Goal: Transaction & Acquisition: Purchase product/service

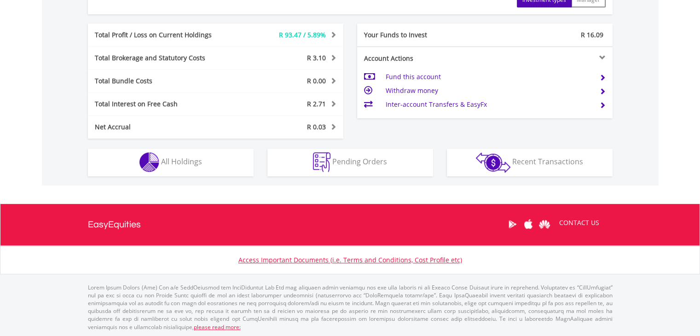
scroll to position [88, 175]
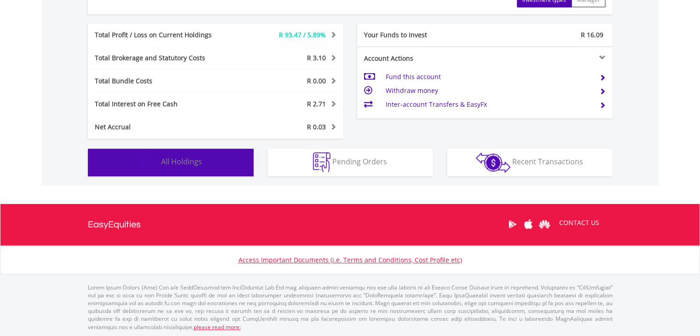
click at [223, 159] on button "Holdings All Holdings" at bounding box center [171, 163] width 166 height 28
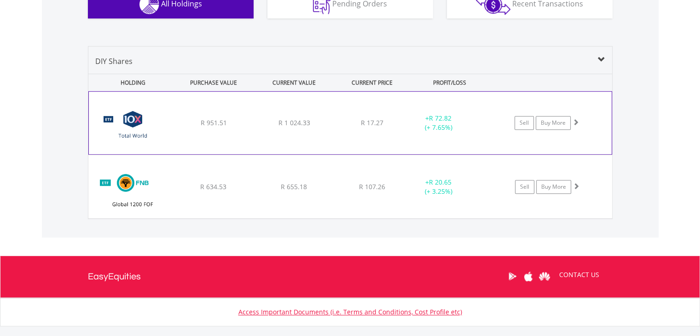
scroll to position [656, 0]
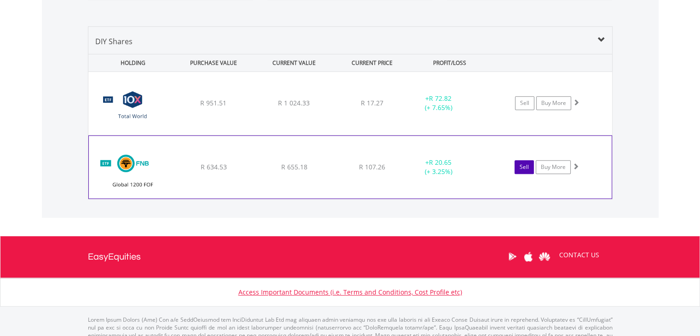
click at [519, 166] on link "Sell" at bounding box center [524, 167] width 19 height 14
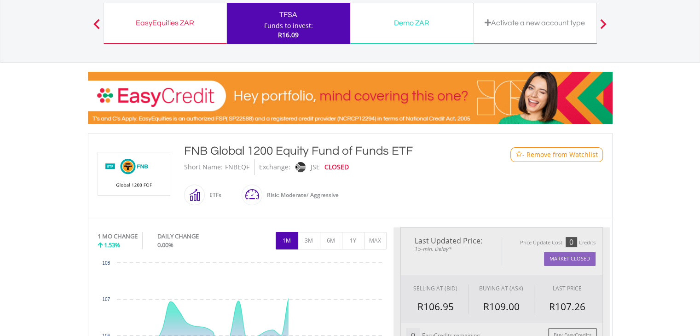
type input "******"
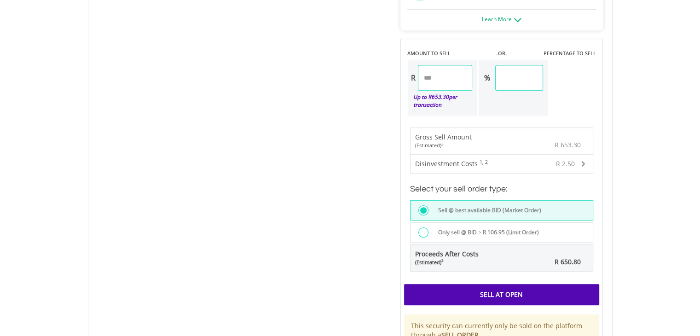
scroll to position [552, 0]
click at [421, 231] on div at bounding box center [423, 232] width 10 height 10
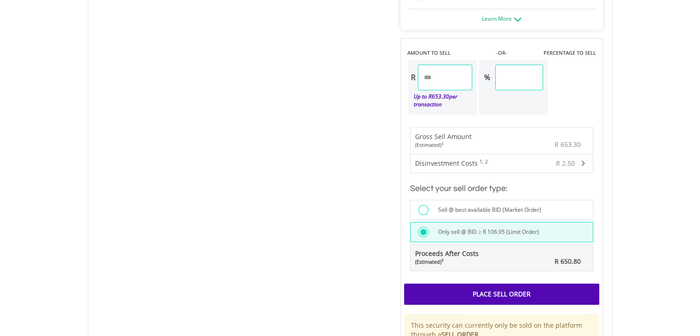
click at [467, 285] on div "Place Sell Order" at bounding box center [501, 293] width 195 height 21
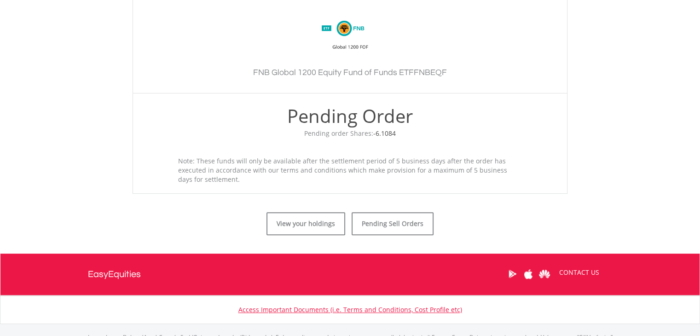
scroll to position [276, 0]
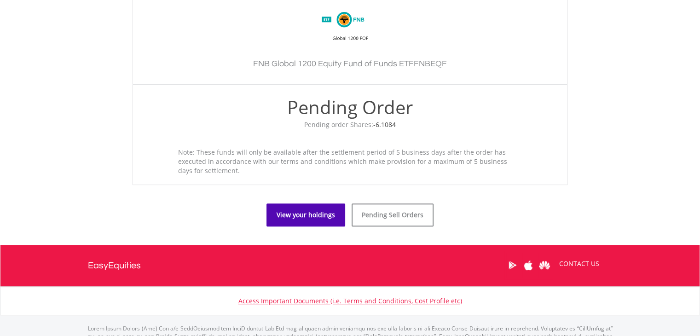
click at [330, 220] on link "View your holdings" at bounding box center [305, 214] width 79 height 23
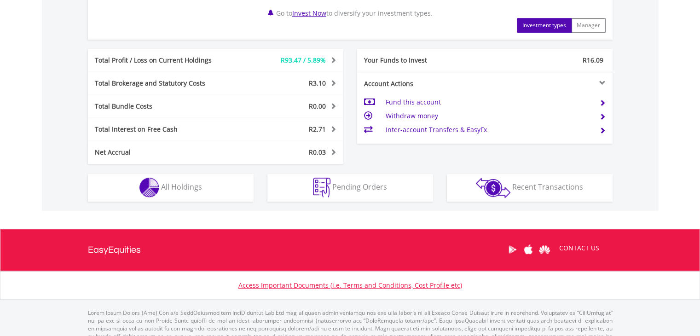
scroll to position [433, 0]
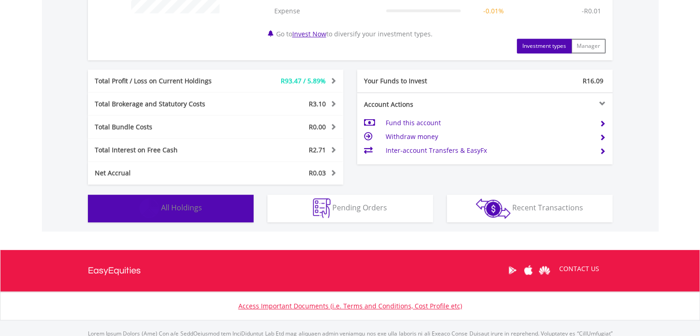
click at [232, 212] on button "Holdings All Holdings" at bounding box center [171, 209] width 166 height 28
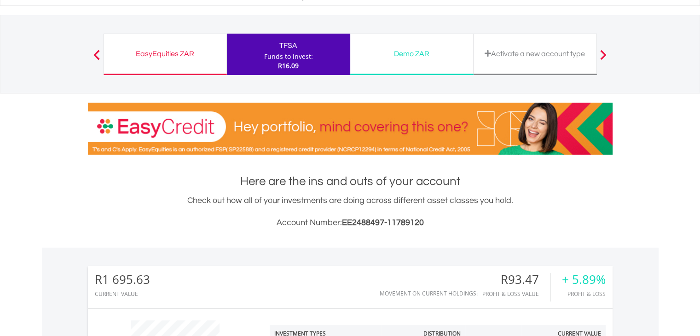
scroll to position [0, 0]
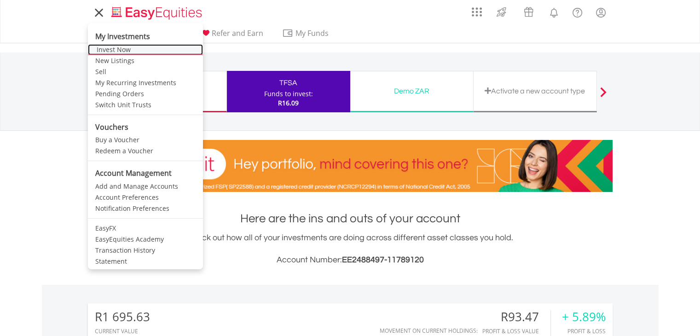
click at [122, 51] on link "Invest Now" at bounding box center [145, 49] width 115 height 11
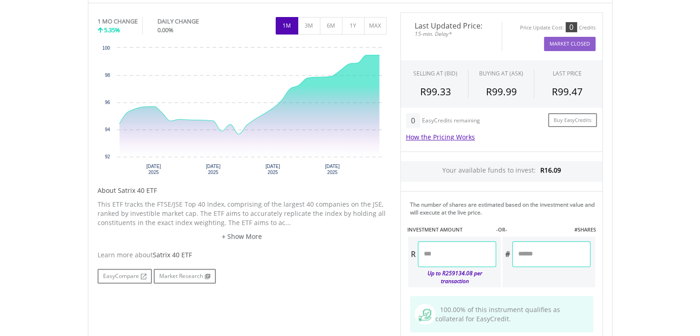
scroll to position [368, 0]
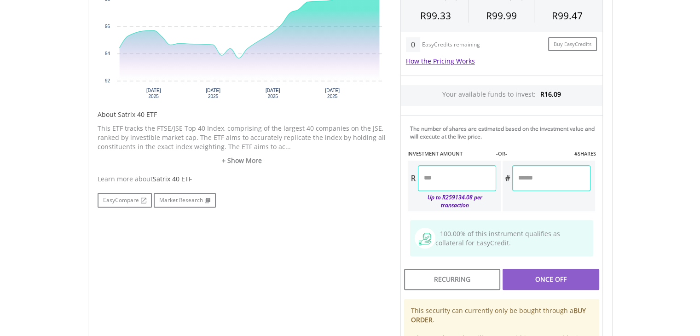
click at [423, 177] on input "number" at bounding box center [457, 178] width 78 height 26
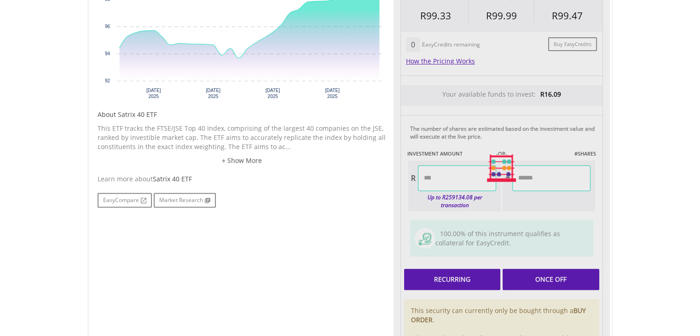
click at [486, 264] on div "Last Updated Price: 15-min. Delay* Price Update Cost: 0 Credits Market Closed S…" at bounding box center [501, 167] width 216 height 463
type input "*****"
type input "***"
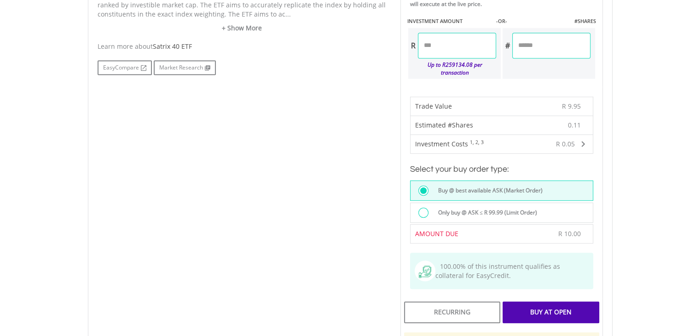
scroll to position [506, 0]
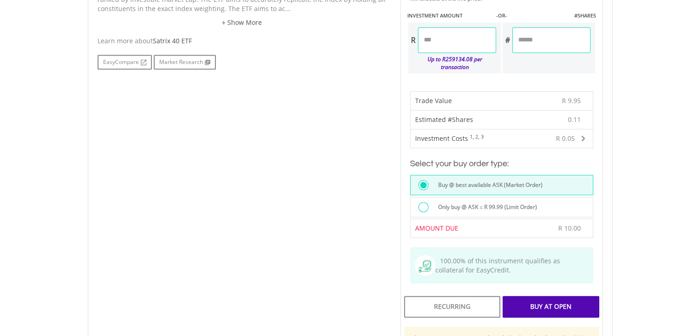
drag, startPoint x: 479, startPoint y: 200, endPoint x: 496, endPoint y: 196, distance: 18.0
drag, startPoint x: 496, startPoint y: 196, endPoint x: 551, endPoint y: 208, distance: 56.5
click at [551, 208] on div "Trade Value R 9.95 Estimated #Shares 0.11 Investment Costs 1, 2, 3 R 0.05 Broke…" at bounding box center [501, 164] width 183 height 147
click at [545, 197] on div "Only buy @ ASK ≤ R 99.99 (Limit Order)" at bounding box center [501, 207] width 183 height 20
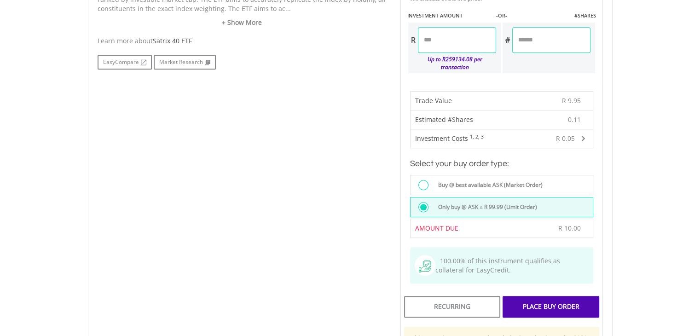
drag, startPoint x: 541, startPoint y: 198, endPoint x: 437, endPoint y: 197, distance: 104.0
click at [437, 202] on div "Only buy @ ASK ≤ R 99.99 (Limit Order)" at bounding box center [513, 208] width 160 height 12
copy label "Only buy @ ASK ≤ R 99.99 (Limit Order)"
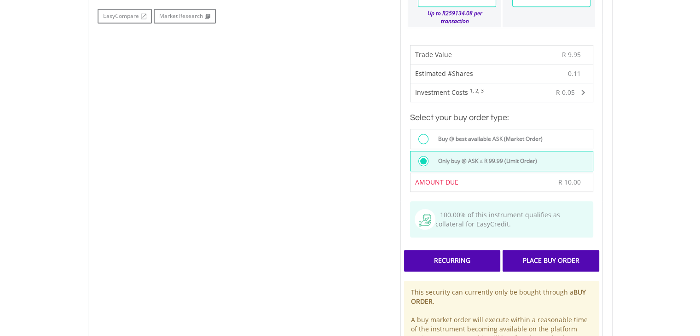
scroll to position [598, 0]
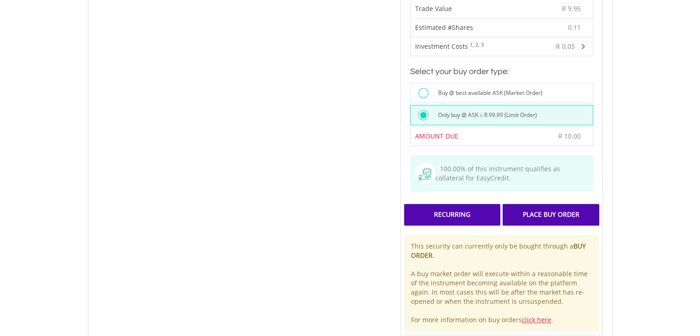
click at [475, 208] on div "Recurring" at bounding box center [452, 214] width 96 height 21
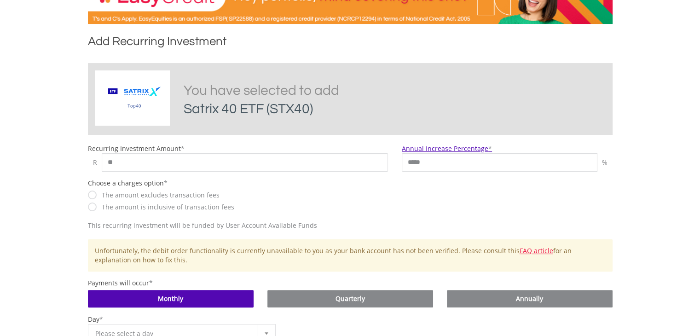
scroll to position [184, 0]
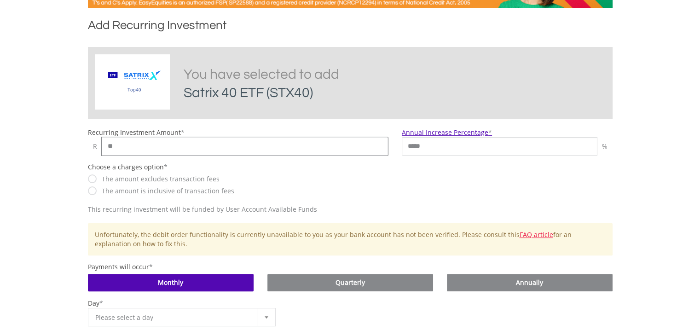
click at [121, 142] on input "**" at bounding box center [245, 146] width 287 height 18
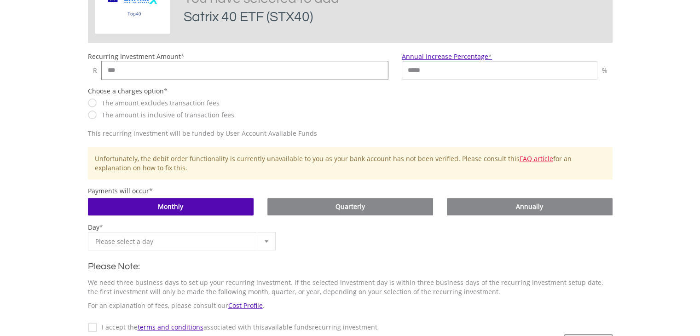
scroll to position [276, 0]
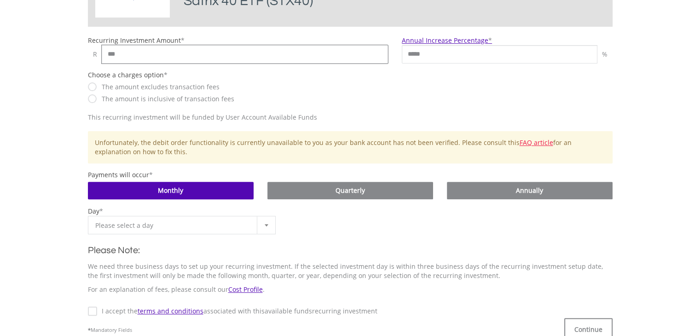
type input "***"
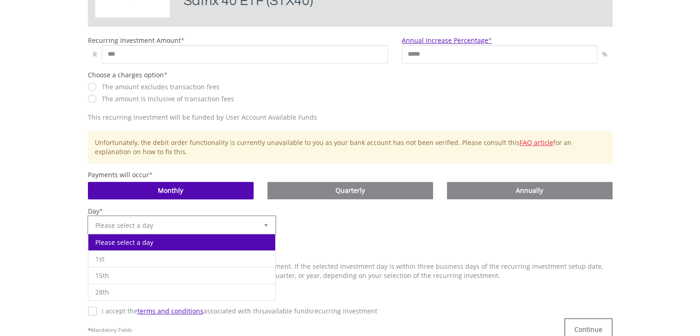
click at [262, 226] on div at bounding box center [266, 224] width 18 height 17
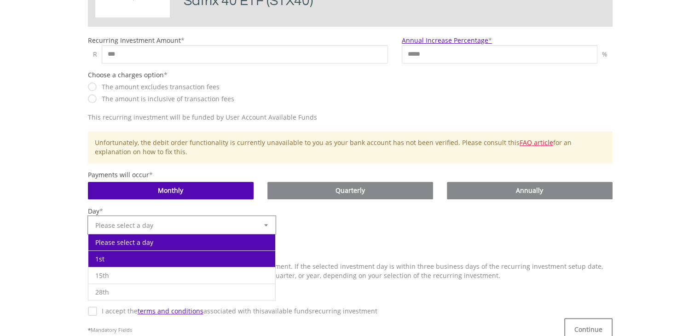
click at [196, 260] on li "1st" at bounding box center [181, 258] width 187 height 17
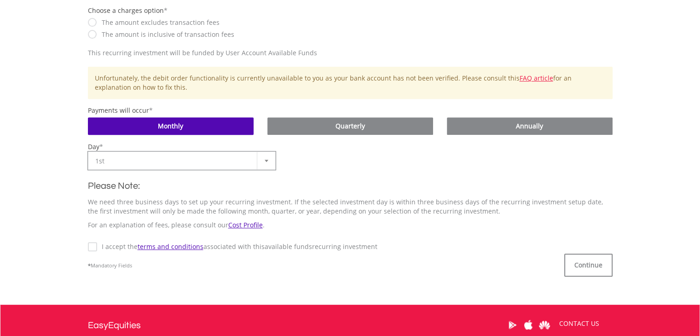
scroll to position [368, 0]
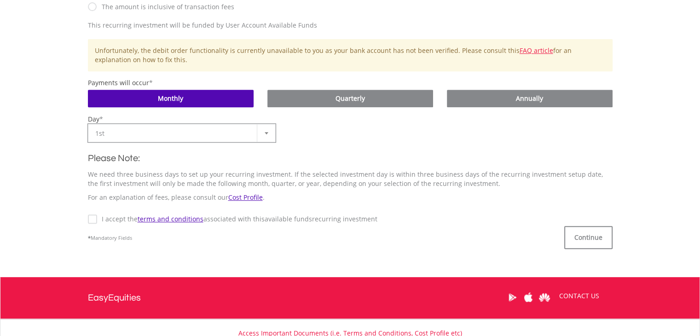
click at [97, 221] on label "I accept the terms and conditions associated with this Available Funds recurrin…" at bounding box center [237, 218] width 280 height 9
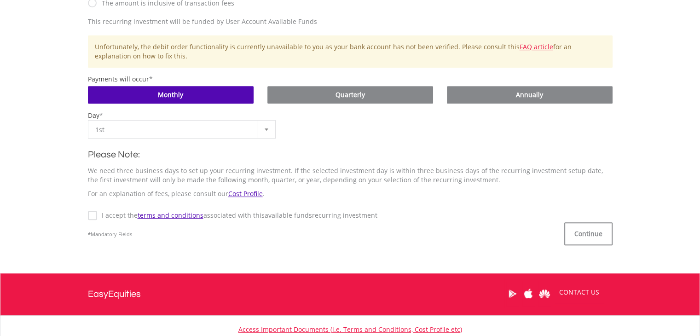
scroll to position [414, 0]
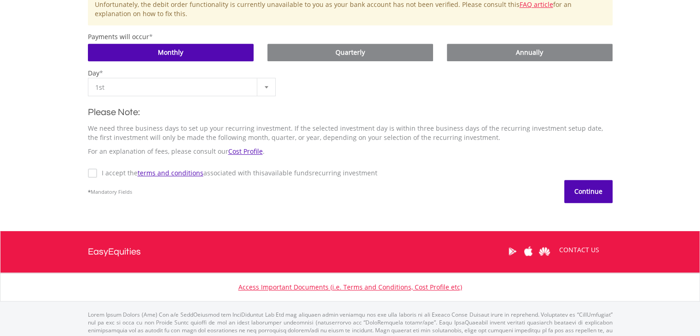
click at [590, 188] on button "Continue" at bounding box center [588, 191] width 48 height 23
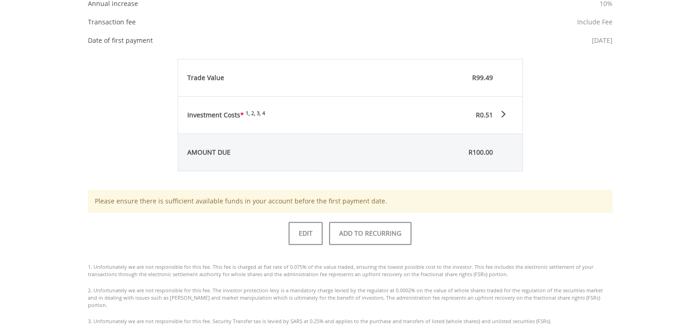
scroll to position [414, 0]
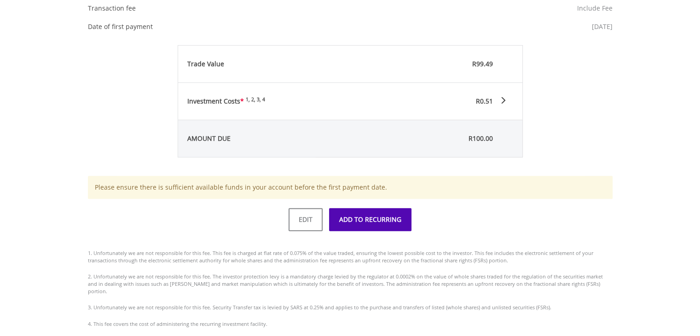
click at [358, 220] on button "ADD TO RECURRING" at bounding box center [370, 219] width 82 height 23
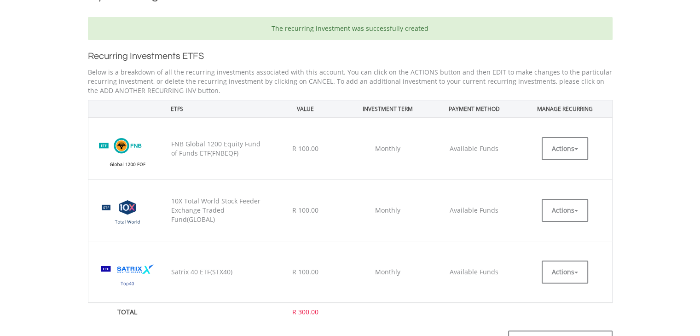
scroll to position [230, 0]
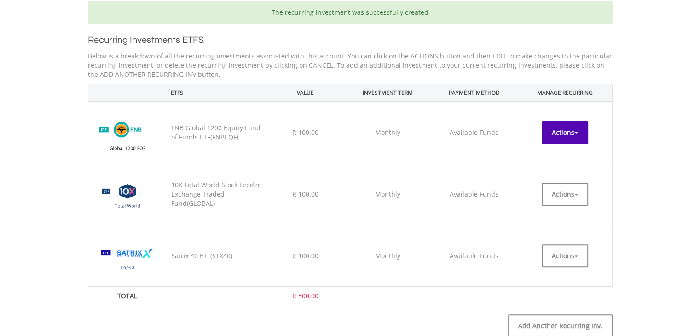
click at [570, 133] on button "Actions" at bounding box center [565, 132] width 46 height 23
click at [556, 171] on link "CANCEL" at bounding box center [565, 173] width 46 height 12
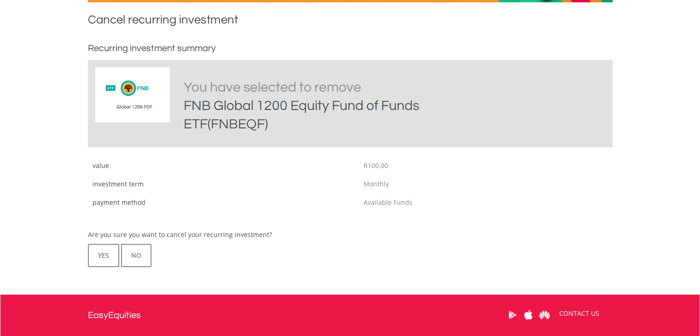
scroll to position [230, 0]
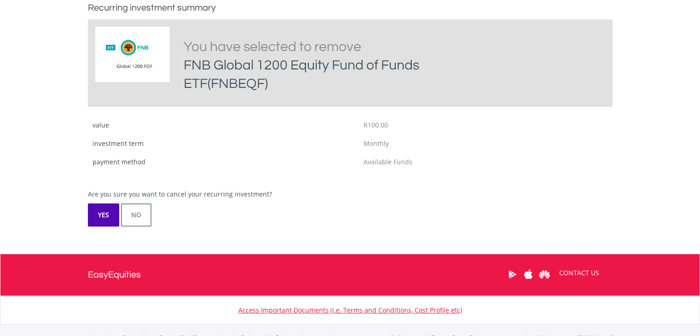
click at [98, 215] on button "YES" at bounding box center [103, 214] width 31 height 23
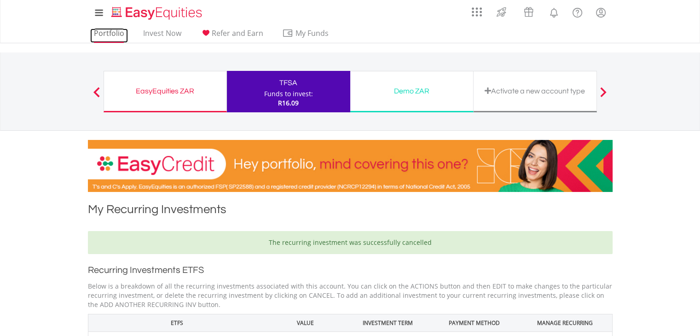
click at [114, 30] on link "Portfolio" at bounding box center [109, 36] width 38 height 14
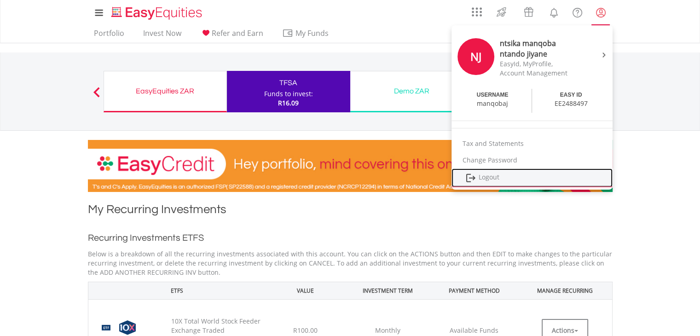
click at [486, 172] on link "Logout" at bounding box center [531, 177] width 161 height 19
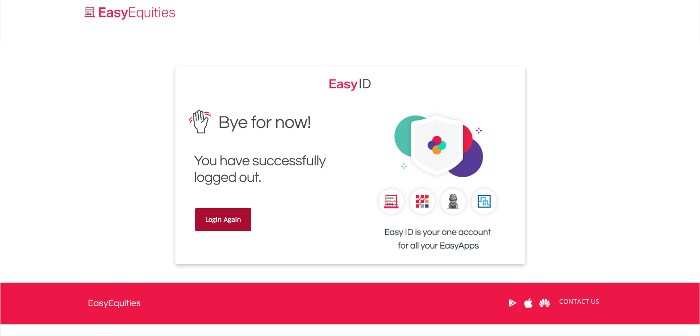
click at [204, 213] on link "Login Again" at bounding box center [223, 219] width 56 height 23
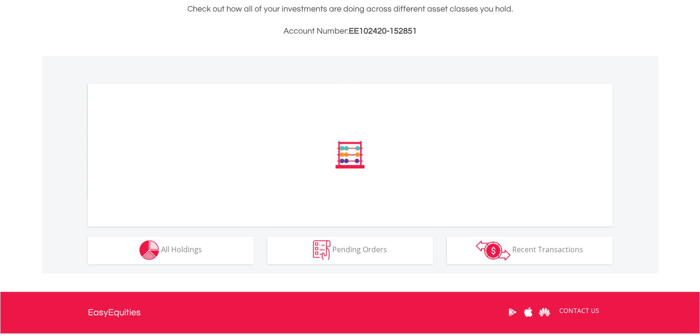
scroll to position [230, 0]
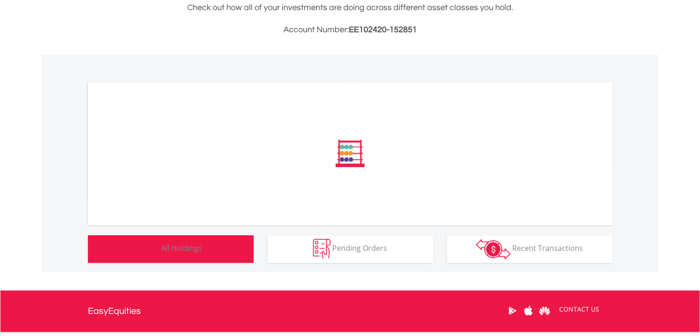
click at [232, 250] on button "Holdings All Holdings" at bounding box center [171, 249] width 166 height 28
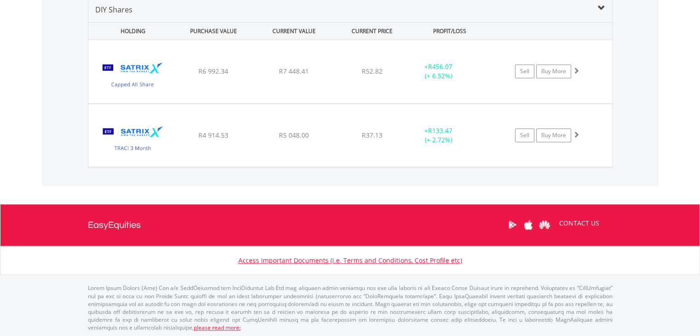
scroll to position [624, 0]
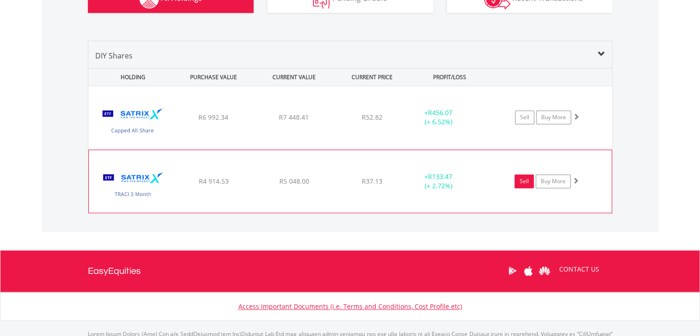
click at [522, 183] on link "Sell" at bounding box center [524, 181] width 19 height 14
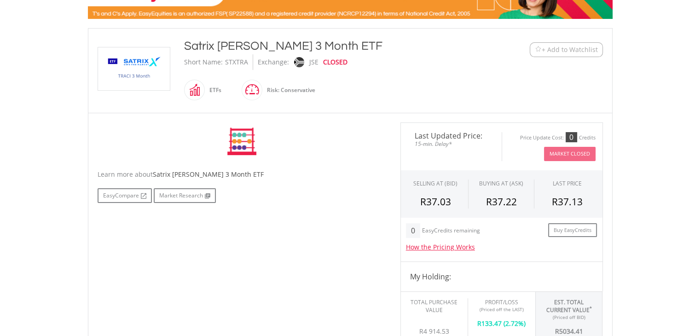
scroll to position [184, 0]
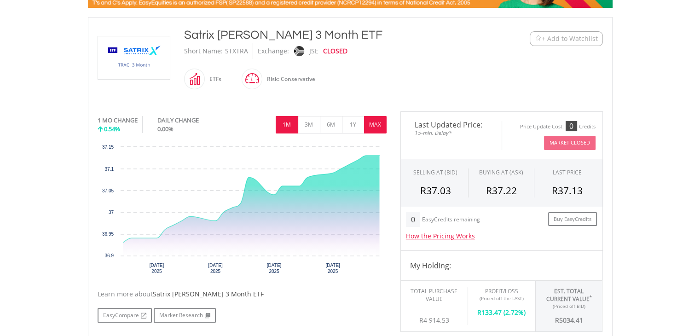
click at [379, 121] on button "MAX" at bounding box center [375, 124] width 23 height 17
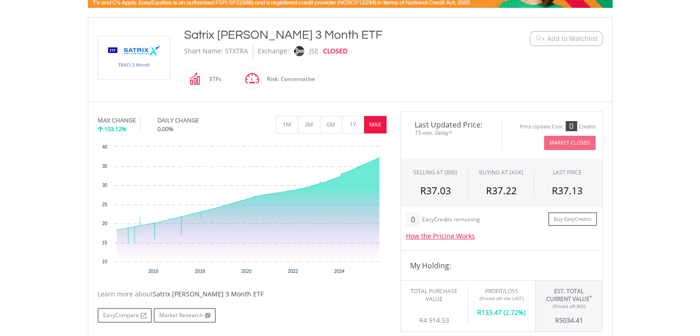
drag, startPoint x: 181, startPoint y: 36, endPoint x: 318, endPoint y: 32, distance: 137.2
click at [318, 32] on div "Satrix TRACI 3 Month ETF Short Name: STXTRA Exchange: JSE CLOSED ETFs" at bounding box center [328, 60] width 303 height 66
copy div "Satrix [PERSON_NAME] 3 Month ETF"
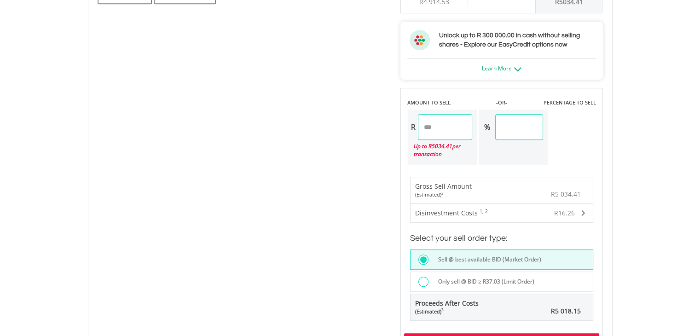
scroll to position [552, 0]
